Goal: Task Accomplishment & Management: Manage account settings

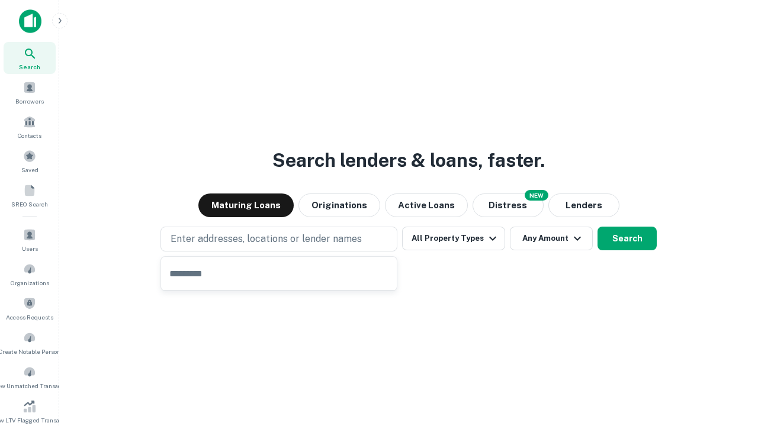
type input "**********"
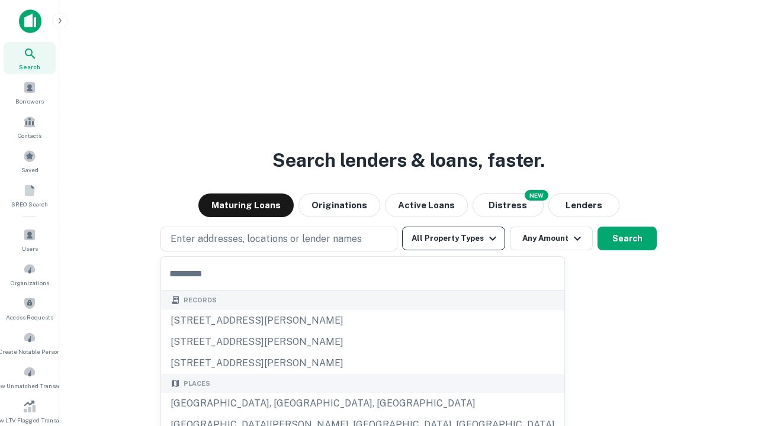
click at [454, 239] on button "All Property Types" at bounding box center [453, 239] width 103 height 24
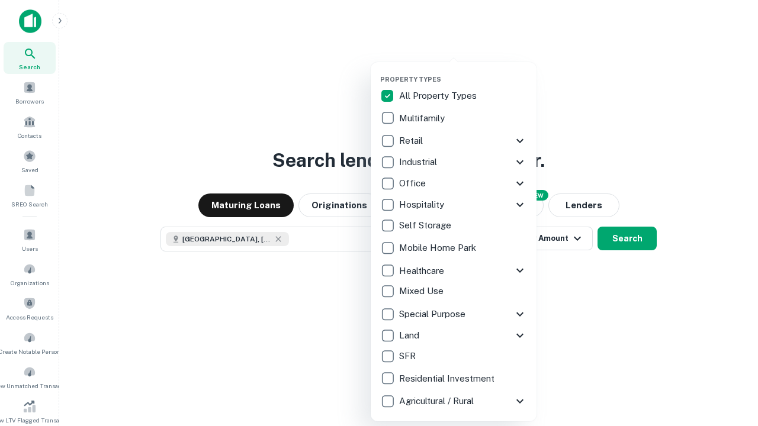
click at [463, 72] on button "button" at bounding box center [463, 72] width 166 height 1
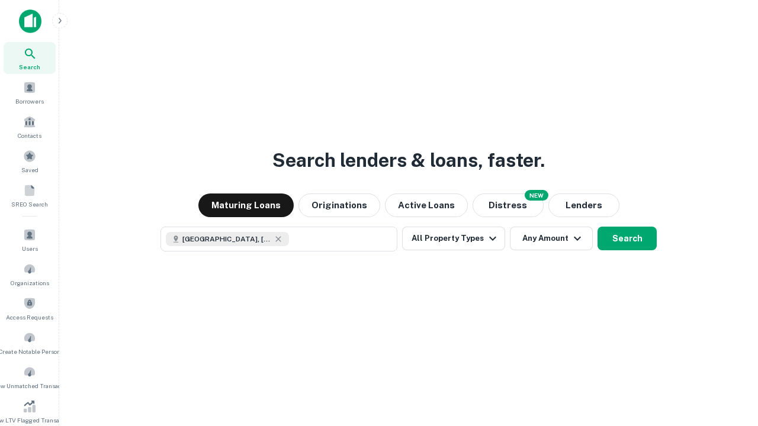
scroll to position [7, 143]
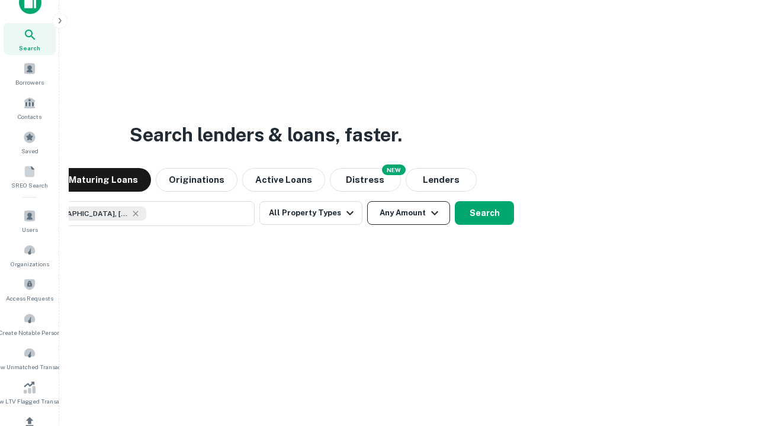
click at [367, 201] on button "Any Amount" at bounding box center [408, 213] width 83 height 24
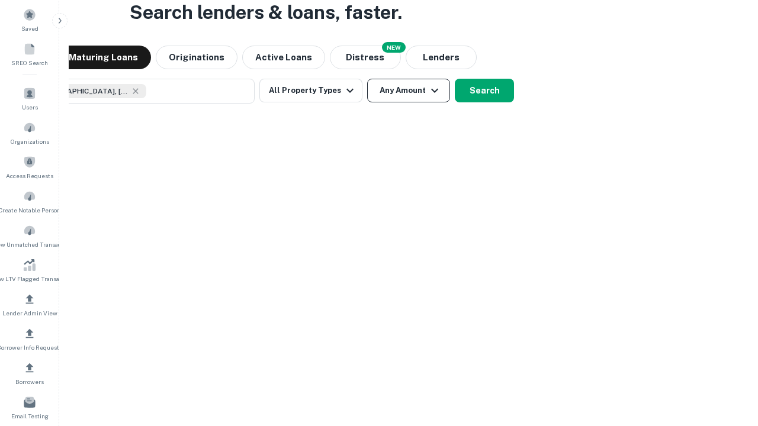
scroll to position [85, 335]
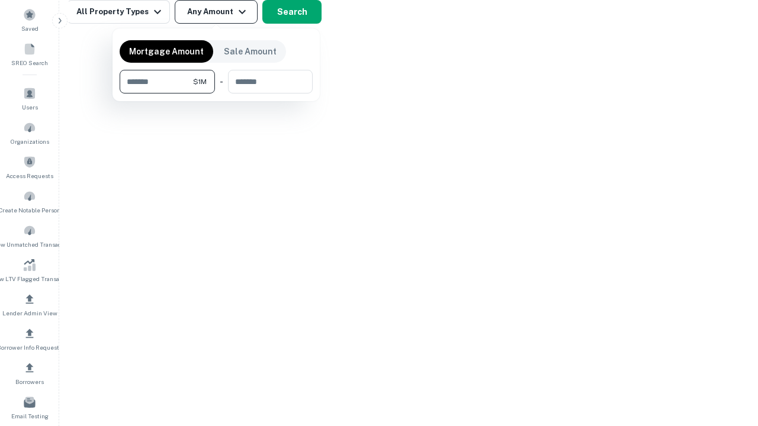
type input "*******"
click at [216, 94] on button "button" at bounding box center [216, 94] width 193 height 1
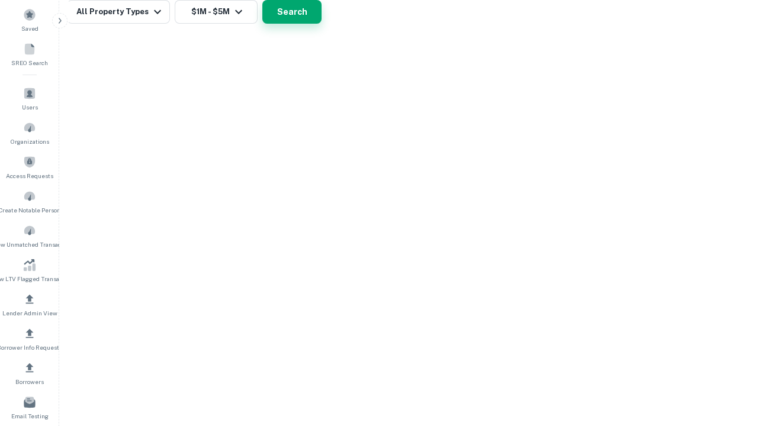
click at [321, 24] on button "Search" at bounding box center [291, 12] width 59 height 24
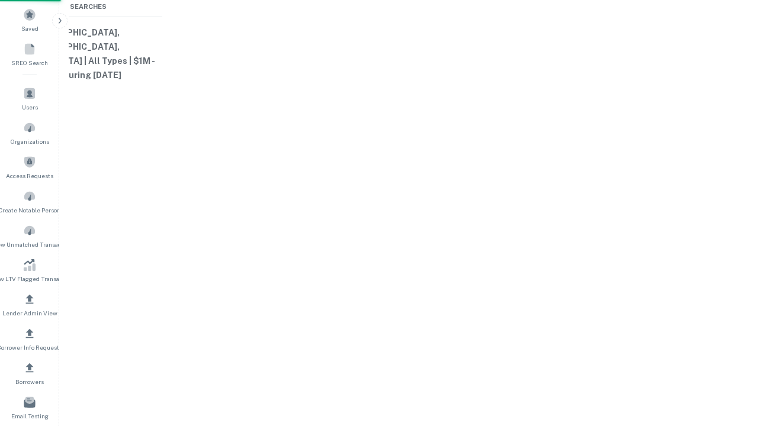
scroll to position [19, 0]
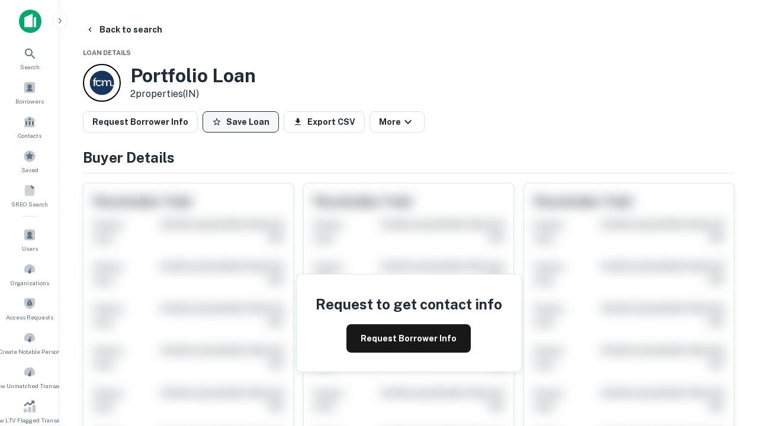
click at [240, 122] on button "Save Loan" at bounding box center [240, 121] width 76 height 21
click at [243, 122] on button "Save Loan" at bounding box center [240, 121] width 76 height 21
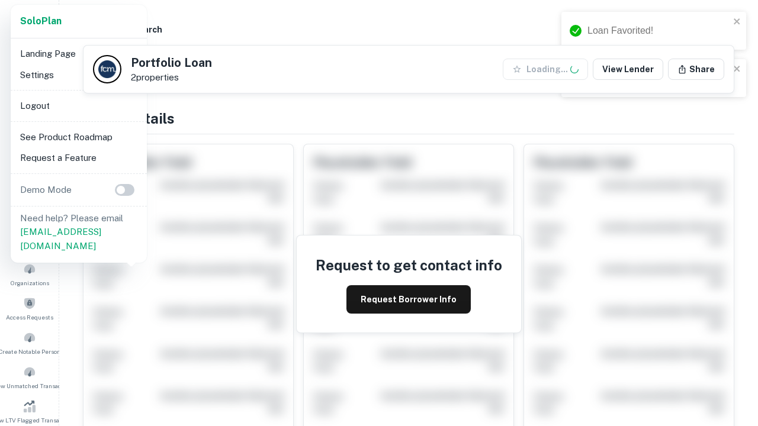
scroll to position [413, 0]
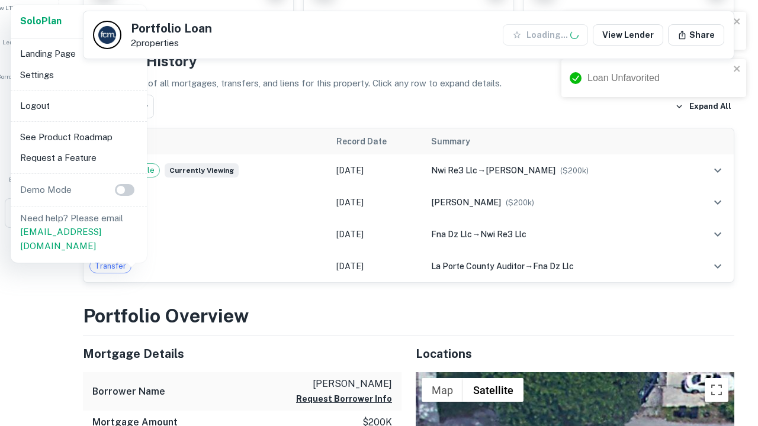
click at [78, 105] on li "Logout" at bounding box center [78, 105] width 127 height 21
